Goal: Information Seeking & Learning: Learn about a topic

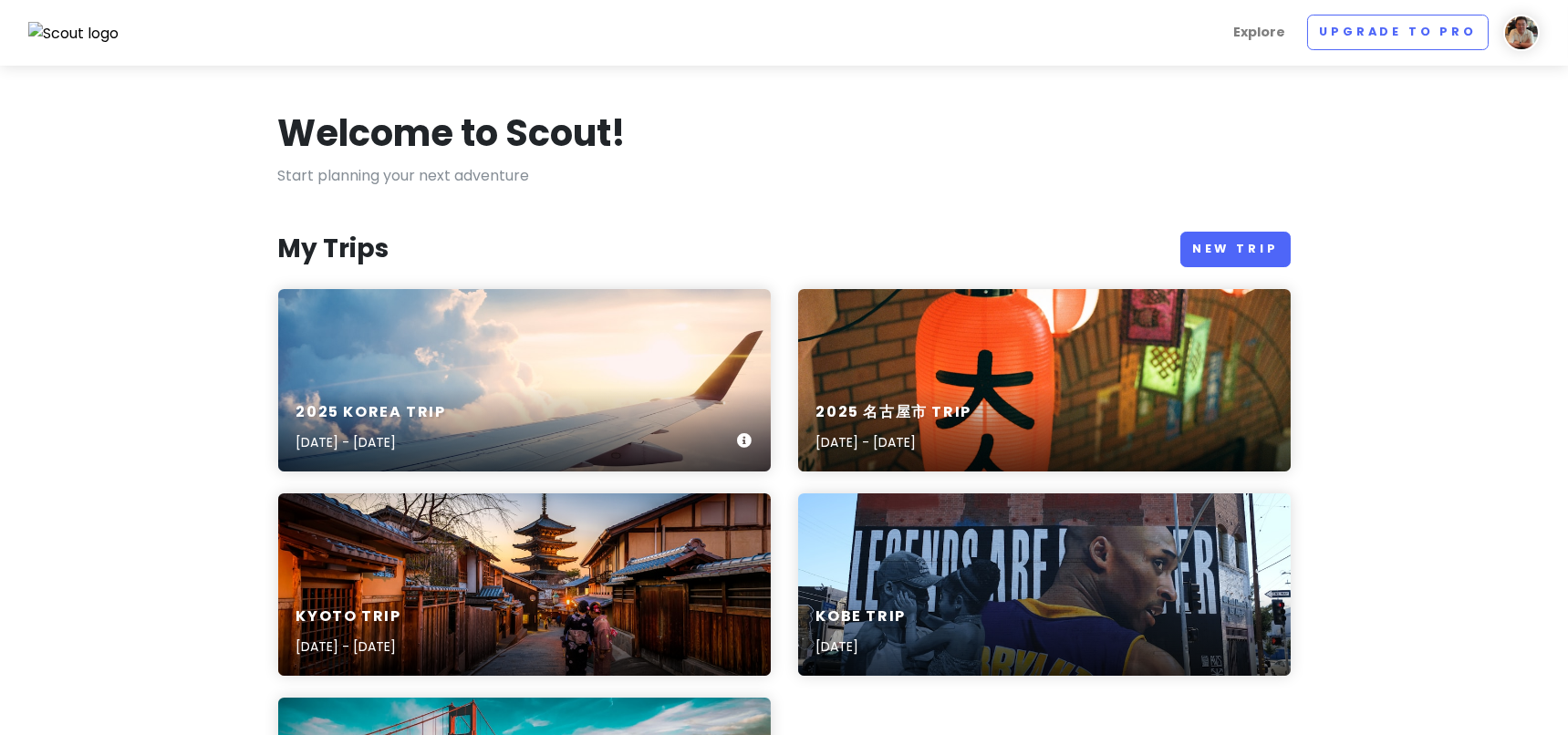
click at [637, 402] on div "2025 [GEOGRAPHIC_DATA] Trip [DATE] - [DATE]" at bounding box center [524, 428] width 492 height 87
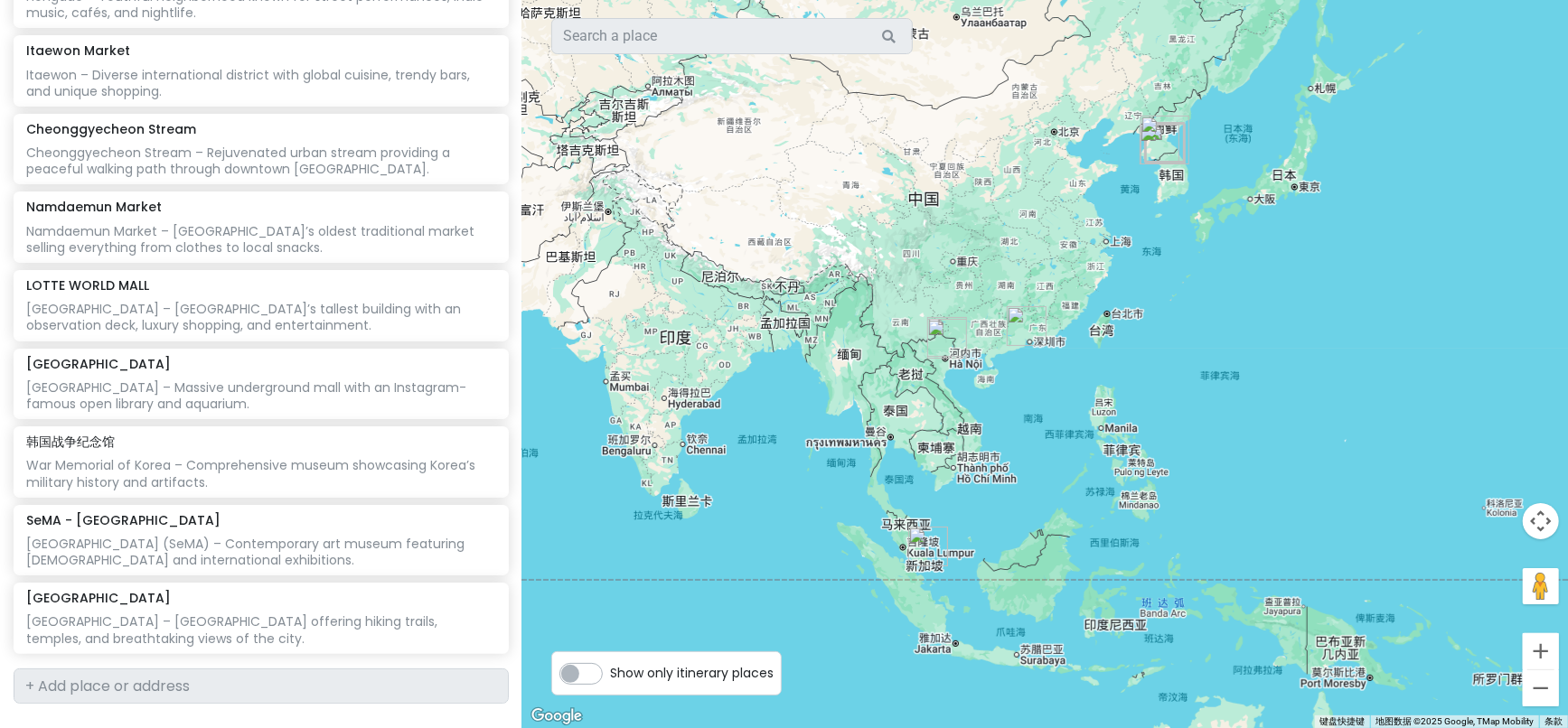
scroll to position [2330, 0]
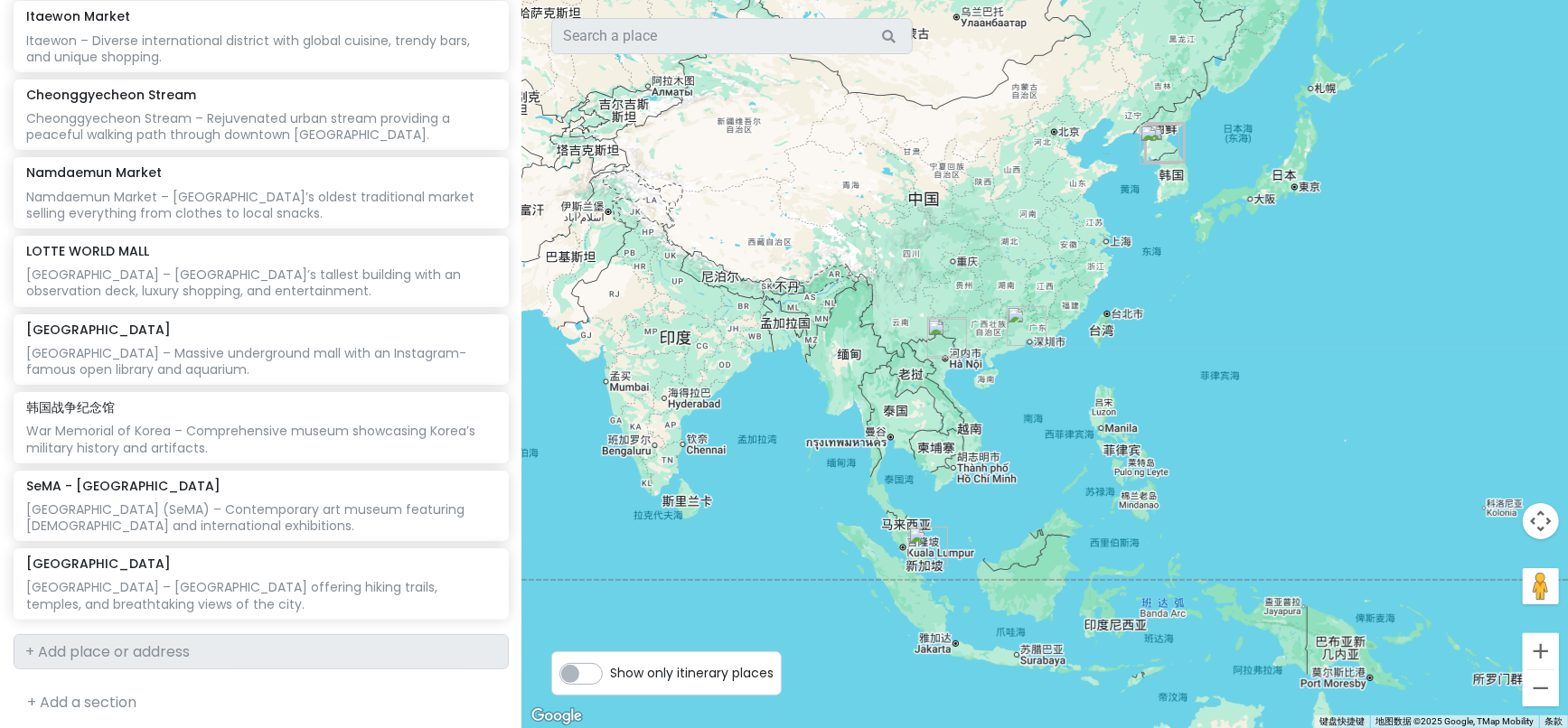
click at [1181, 130] on img "仁川国际机场" at bounding box center [1159, 144] width 54 height 54
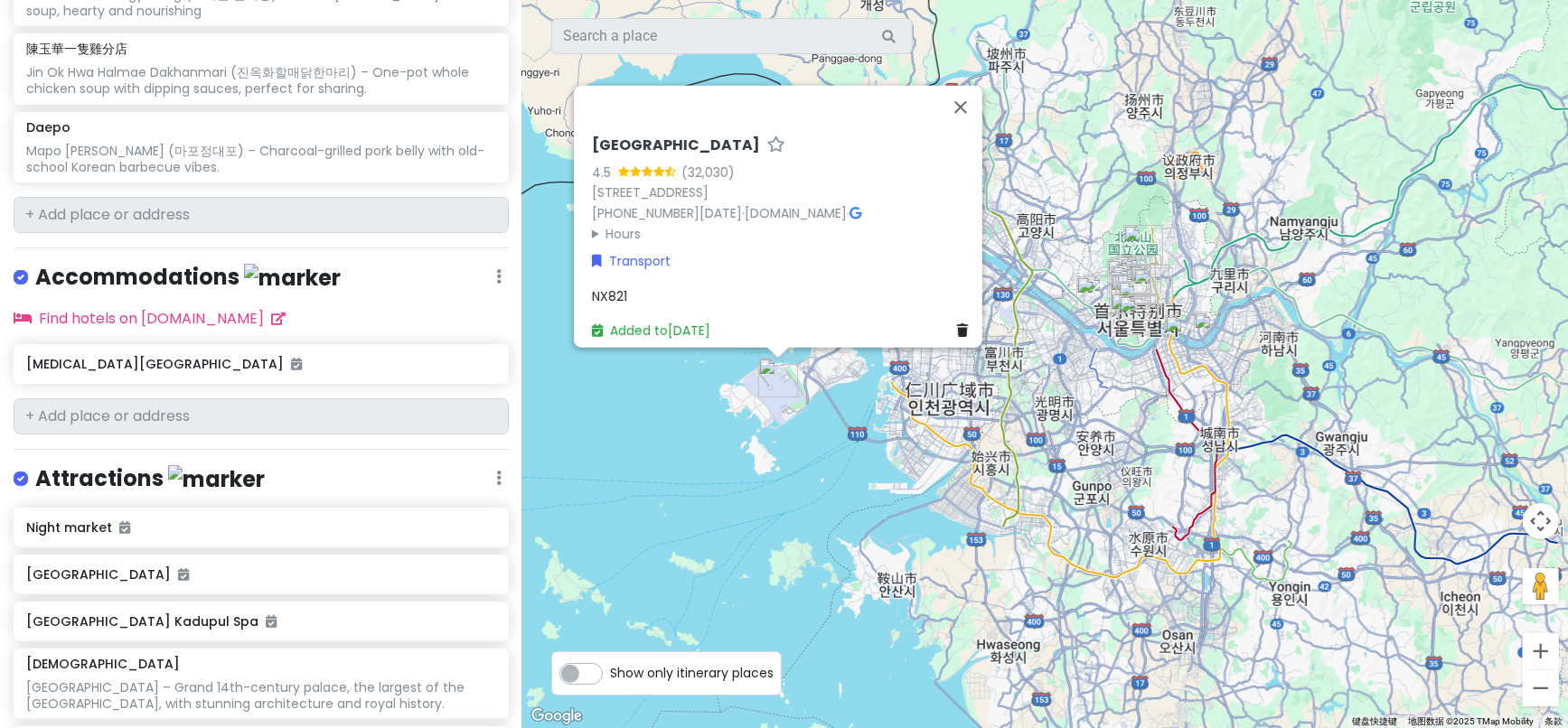
scroll to position [0, 0]
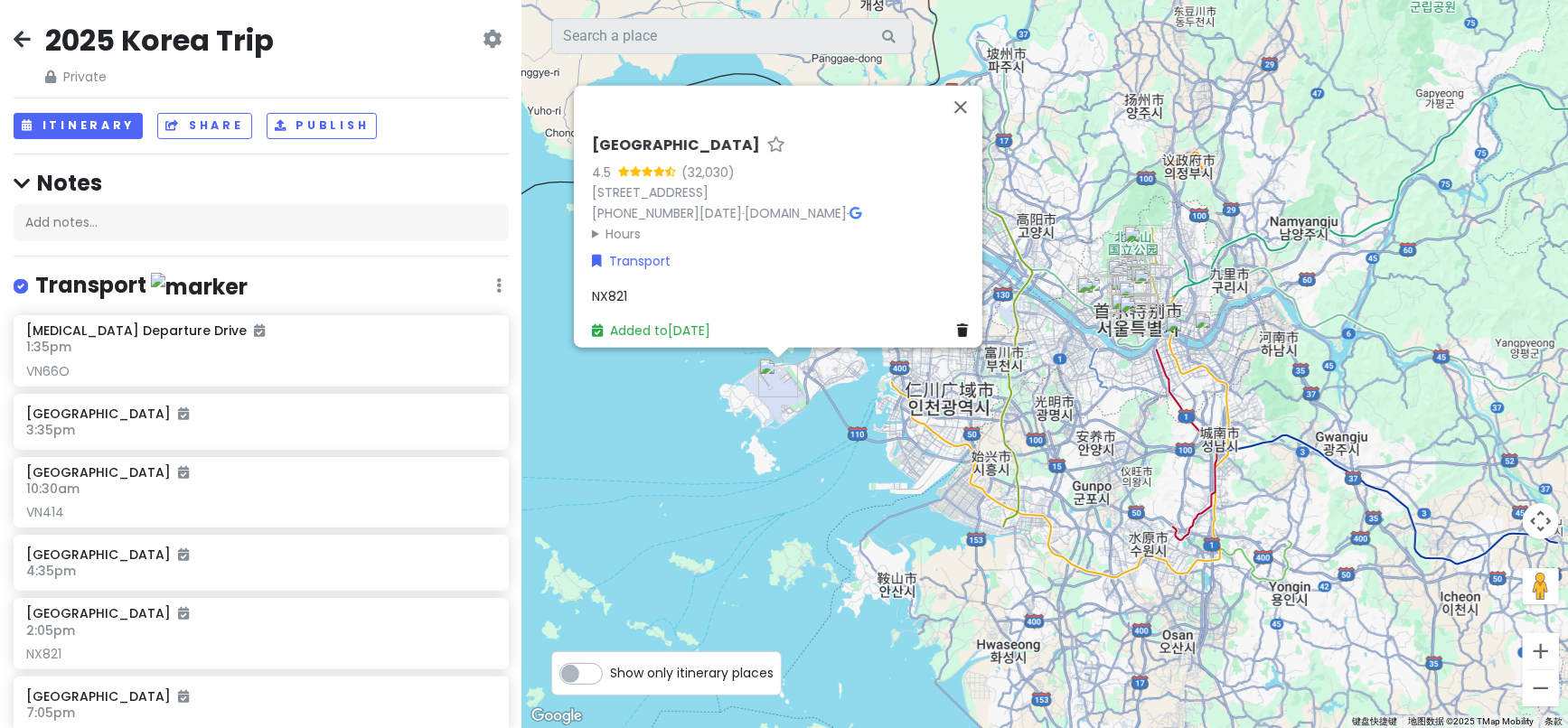
click at [18, 41] on icon at bounding box center [22, 39] width 17 height 15
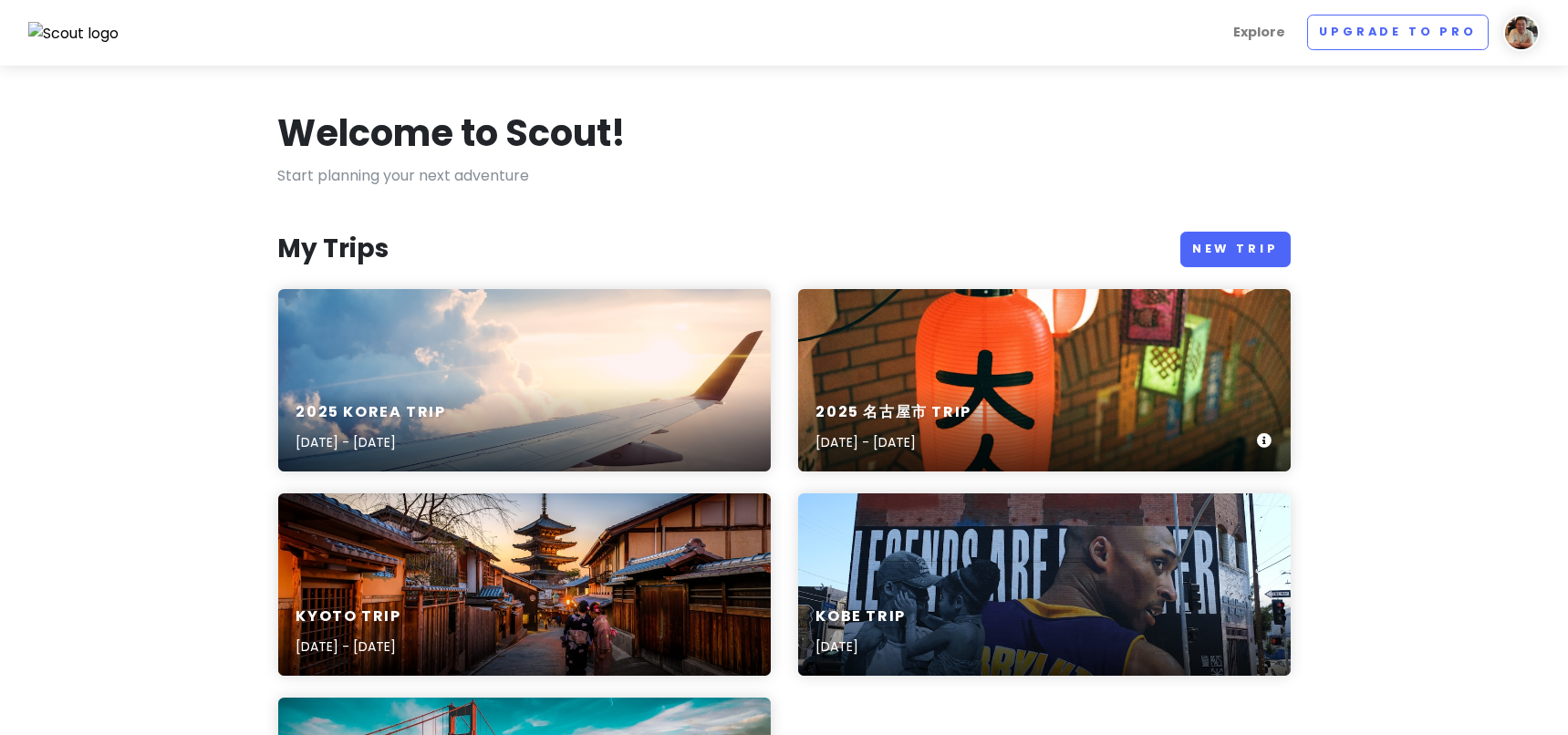
click at [953, 380] on div "2025 [GEOGRAPHIC_DATA] Trip [DATE] - [DATE]" at bounding box center [1043, 380] width 492 height 183
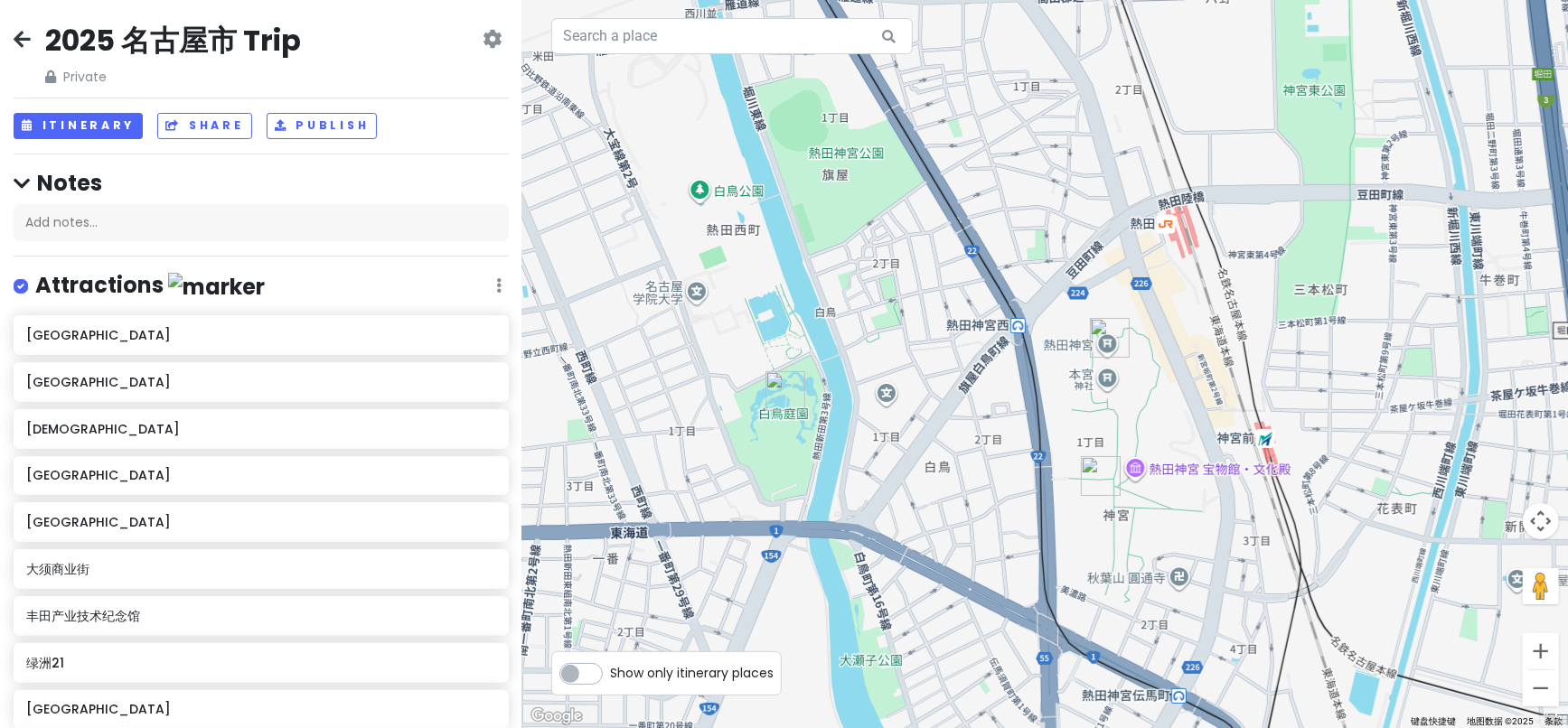
click at [784, 384] on img "Shirotori Garden" at bounding box center [785, 391] width 54 height 54
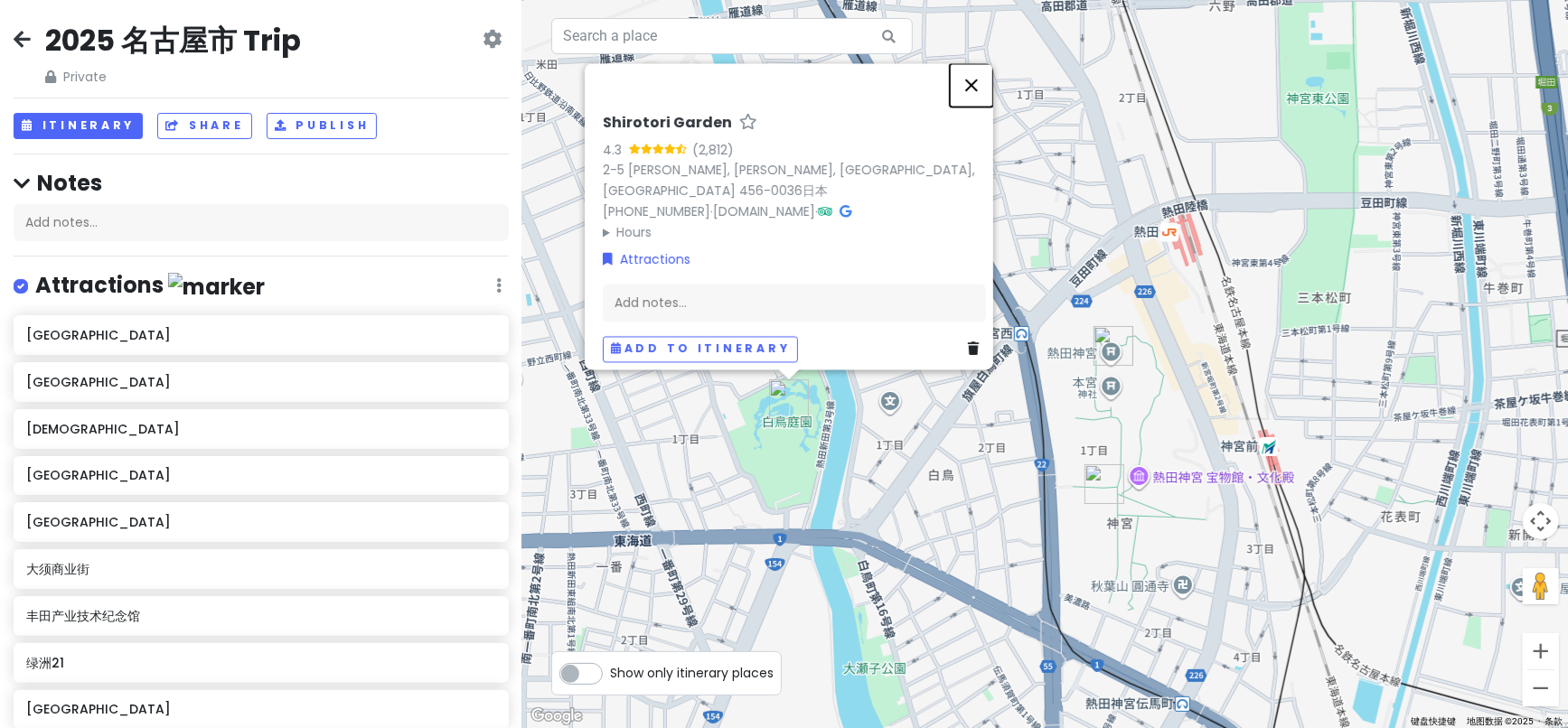
click at [974, 77] on button "关闭" at bounding box center [971, 84] width 43 height 43
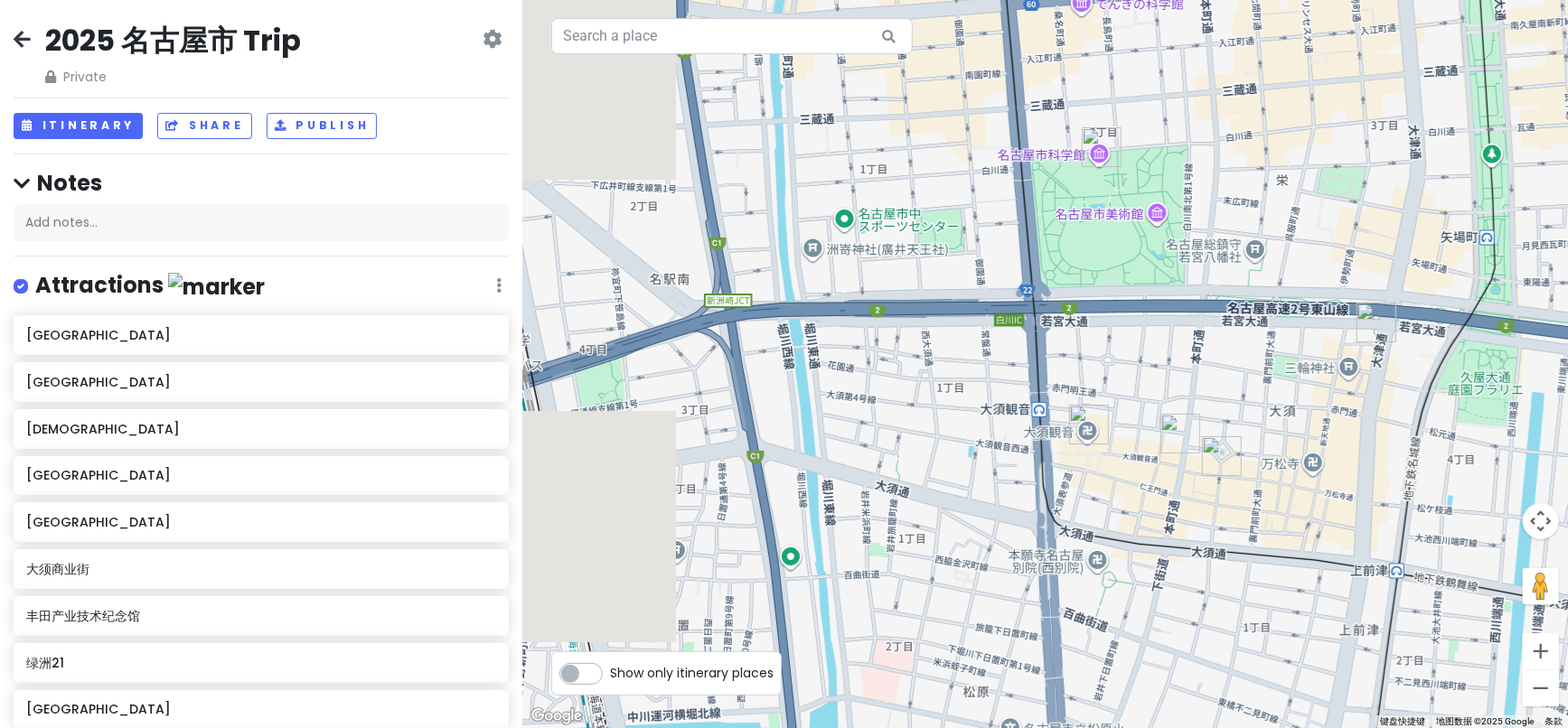
drag, startPoint x: 960, startPoint y: 359, endPoint x: 1371, endPoint y: 461, distance: 423.5
click at [1371, 461] on div at bounding box center [1045, 364] width 1046 height 728
